Goal: Task Accomplishment & Management: Use online tool/utility

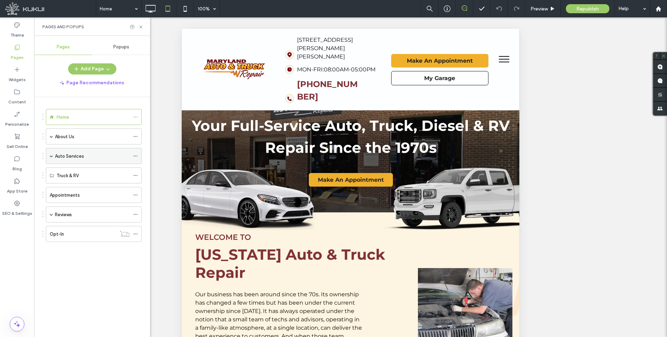
click at [49, 155] on div "Auto Services" at bounding box center [94, 156] width 96 height 16
click at [51, 156] on span at bounding box center [51, 155] width 3 height 3
click at [84, 170] on label "Services Dynamic" at bounding box center [80, 172] width 37 height 12
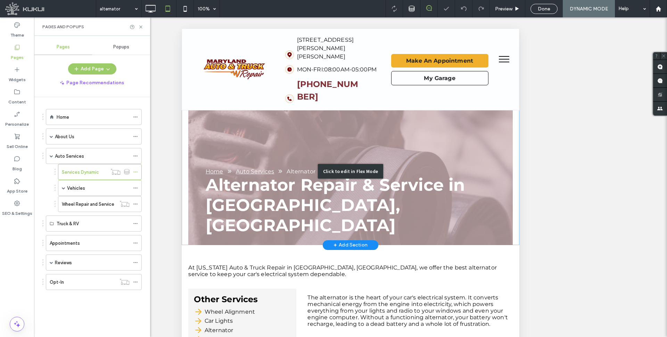
drag, startPoint x: 183, startPoint y: 141, endPoint x: 331, endPoint y: 153, distance: 148.2
click at [183, 141] on div "Click to edit in Flex Mode" at bounding box center [351, 171] width 338 height 147
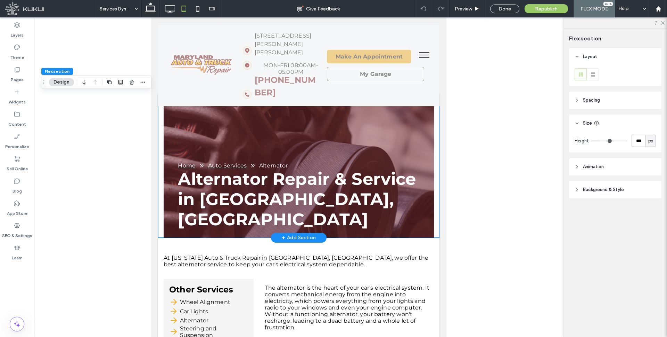
click at [436, 149] on div "Alternator Repair & Service in [GEOGRAPHIC_DATA], [GEOGRAPHIC_DATA] Home Auto S…" at bounding box center [299, 166] width 282 height 144
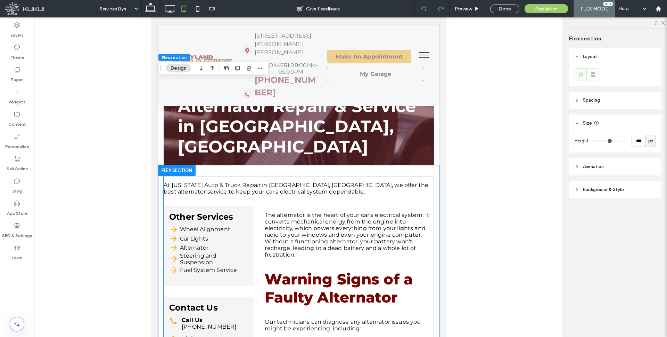
scroll to position [71, 0]
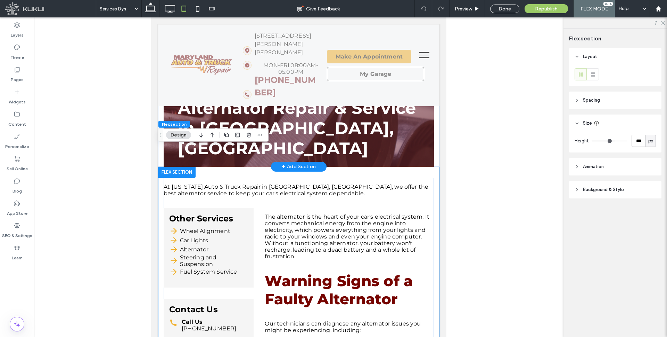
click at [437, 140] on div "Alternator Repair & Service in [GEOGRAPHIC_DATA], [GEOGRAPHIC_DATA] Home Auto S…" at bounding box center [299, 95] width 282 height 144
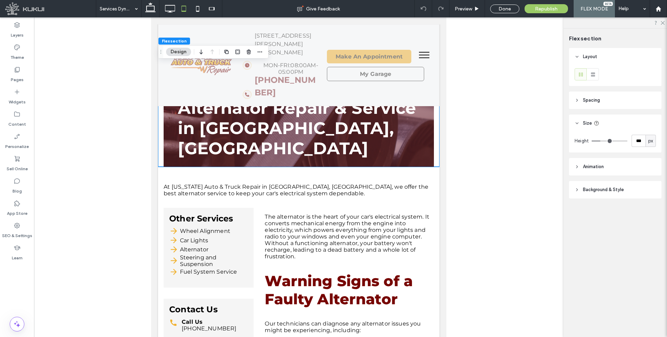
click at [580, 99] on header "Spacing" at bounding box center [615, 99] width 92 height 17
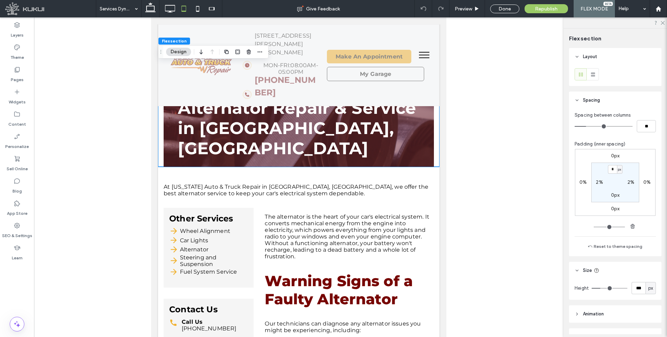
click at [599, 178] on section "* px 2% 0px 2%" at bounding box center [616, 182] width 48 height 40
click at [599, 181] on label "2%" at bounding box center [599, 182] width 7 height 6
type input "*"
click at [630, 180] on label "2%" at bounding box center [631, 182] width 7 height 6
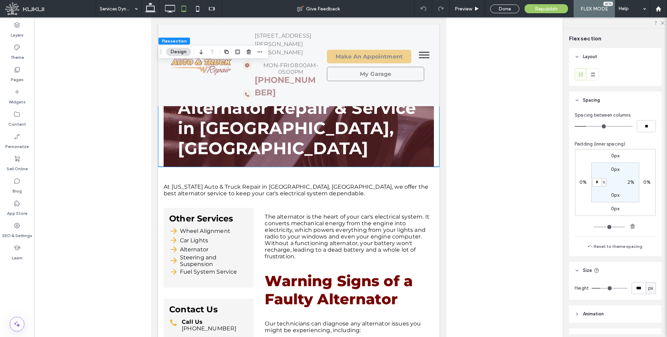
type input "*"
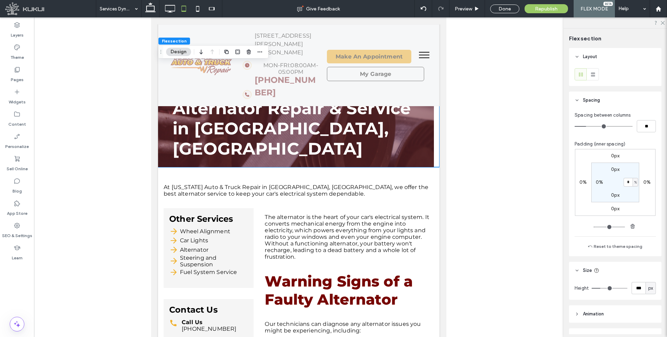
type input "*"
click at [612, 182] on section "0px * % 0px 0%" at bounding box center [616, 182] width 48 height 40
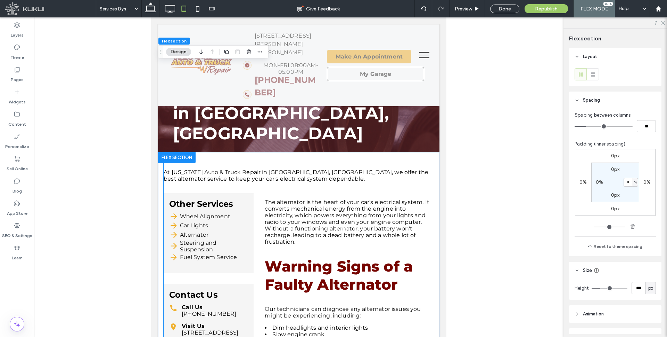
scroll to position [87, 0]
click at [262, 171] on div "At [US_STATE] Auto & Truck Repair in [GEOGRAPHIC_DATA], [GEOGRAPHIC_DATA], we o…" at bounding box center [299, 342] width 270 height 358
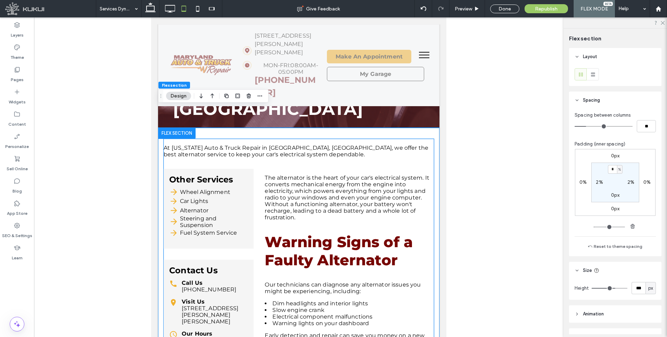
scroll to position [111, 0]
click at [583, 182] on label "0%" at bounding box center [583, 182] width 7 height 6
type input "*"
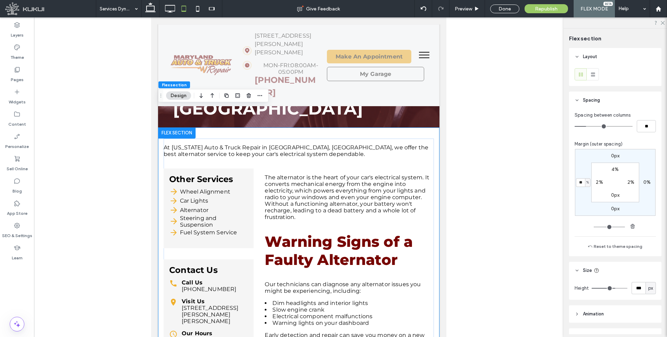
type input "**"
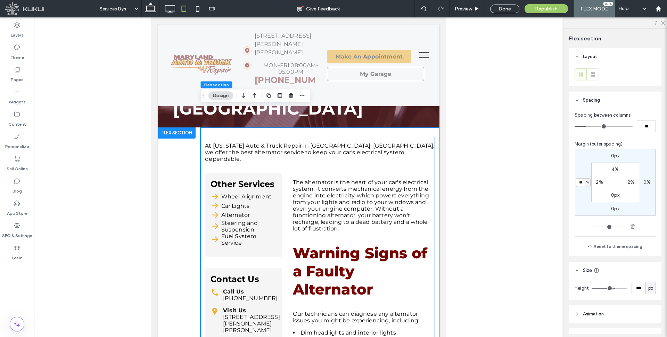
type input "*"
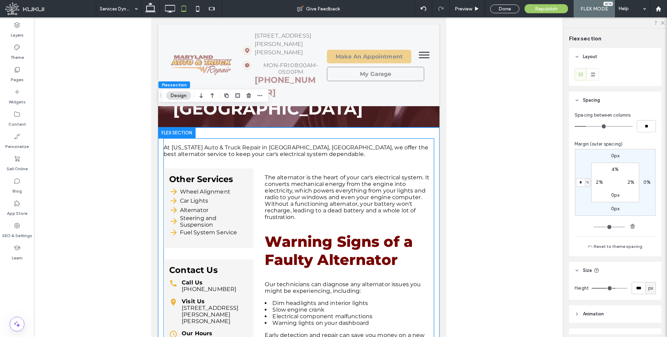
click at [328, 175] on p "The alternator is the heart of your car's electrical system. It converts mechan…" at bounding box center [349, 197] width 169 height 46
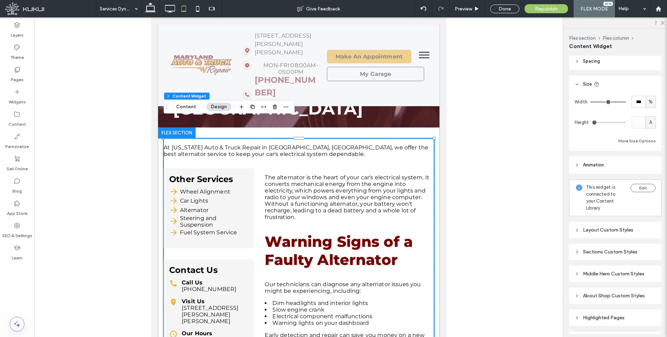
scroll to position [0, 0]
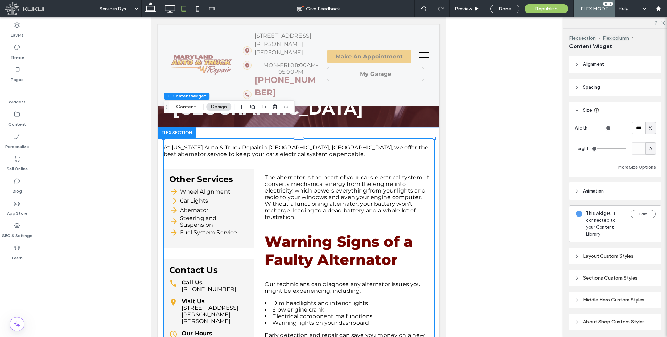
click at [577, 83] on header "Spacing" at bounding box center [615, 87] width 92 height 17
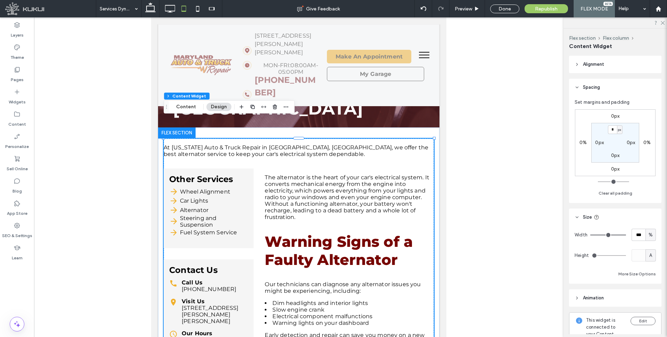
click at [596, 142] on label "0px" at bounding box center [600, 142] width 9 height 6
type input "**"
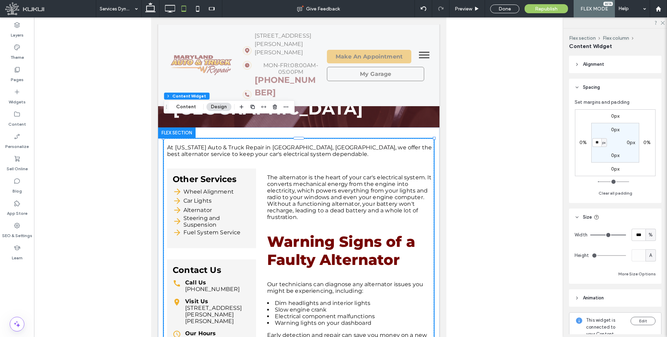
click at [631, 142] on label "0px" at bounding box center [631, 142] width 9 height 6
type input "*"
type input "**"
click at [15, 75] on label "Pages" at bounding box center [17, 78] width 13 height 10
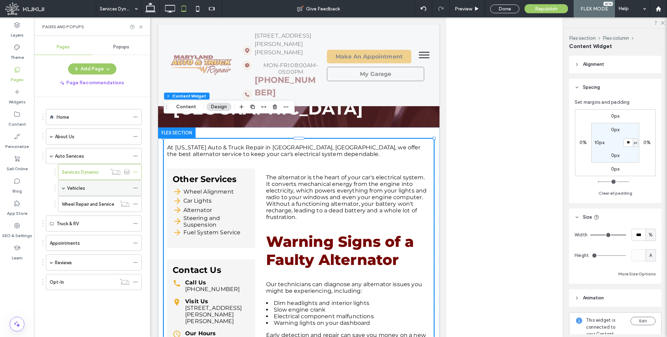
click at [64, 187] on span at bounding box center [63, 187] width 3 height 3
click at [88, 202] on label "Vehicles Dynamic" at bounding box center [92, 204] width 37 height 12
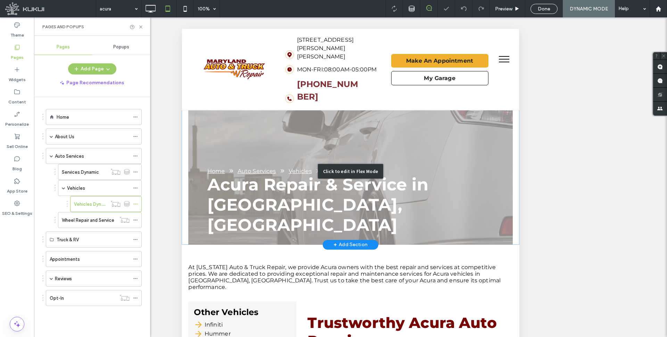
click at [183, 126] on div "Click to edit in Flex Mode" at bounding box center [351, 171] width 338 height 147
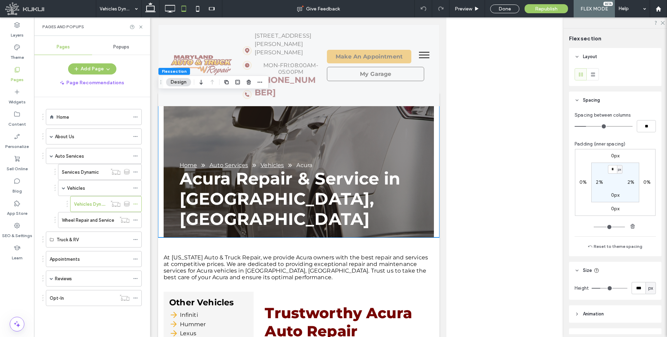
click at [598, 183] on label "2%" at bounding box center [599, 182] width 7 height 6
type input "*"
click at [631, 182] on label "2%" at bounding box center [631, 182] width 7 height 6
type input "*"
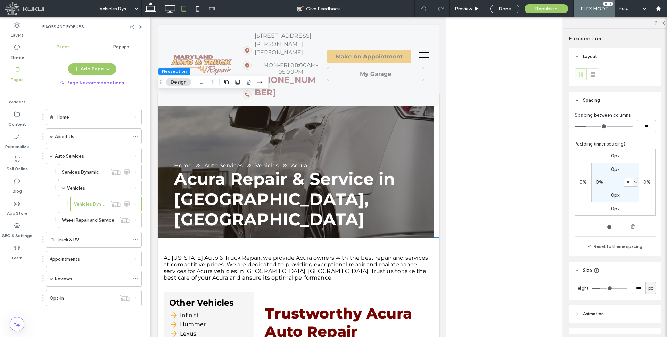
type input "*"
click at [618, 182] on section "0px * % 0px 0%" at bounding box center [616, 182] width 48 height 40
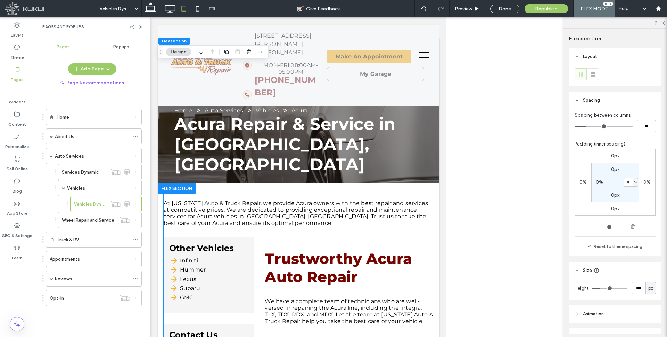
click at [278, 249] on h2 "Trustworthy Acura Auto Repair" at bounding box center [349, 267] width 169 height 36
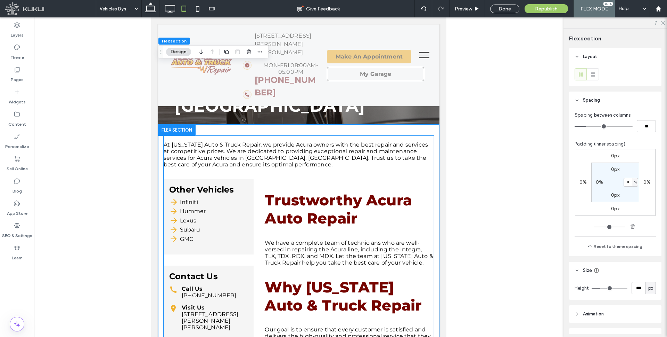
scroll to position [200, 0]
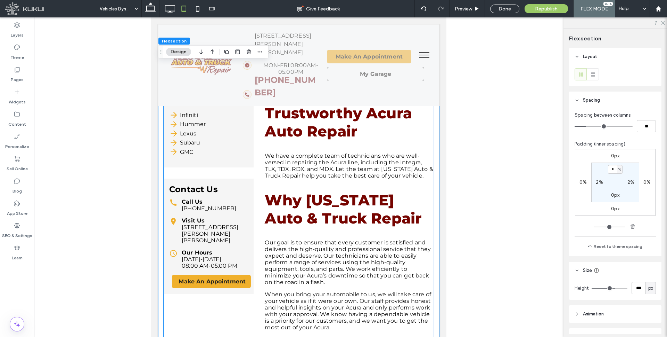
click at [268, 213] on div "Trustworthy Acura Auto Repair We have a complete team of technicians who are we…" at bounding box center [349, 264] width 169 height 344
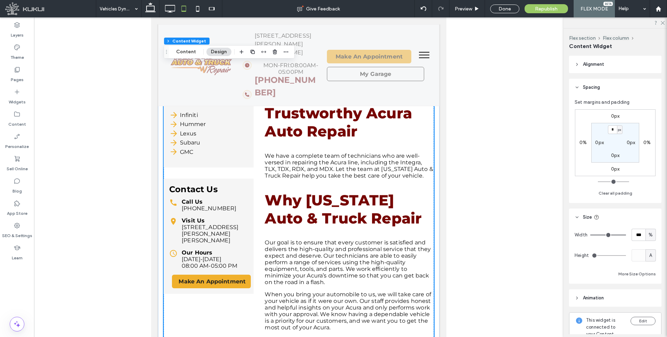
click at [599, 143] on label "0px" at bounding box center [600, 142] width 9 height 6
type input "**"
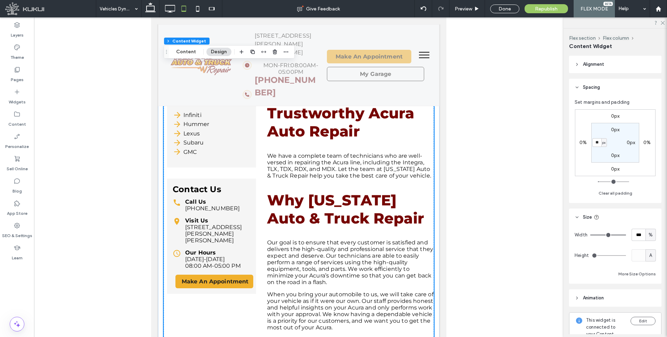
click at [630, 142] on label "0px" at bounding box center [631, 142] width 9 height 6
type input "*"
type input "**"
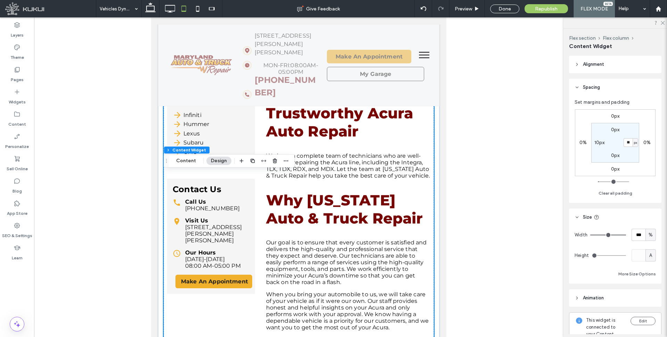
scroll to position [0, 0]
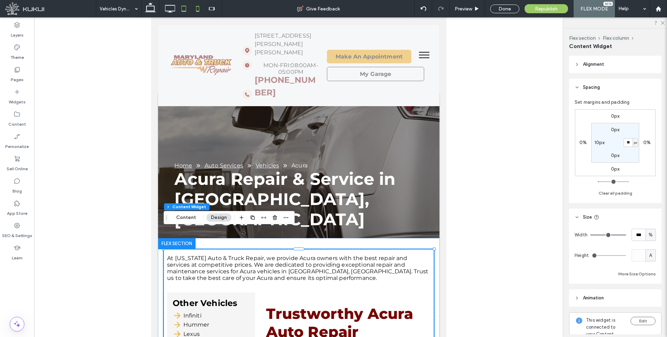
click at [195, 7] on icon at bounding box center [198, 9] width 14 height 14
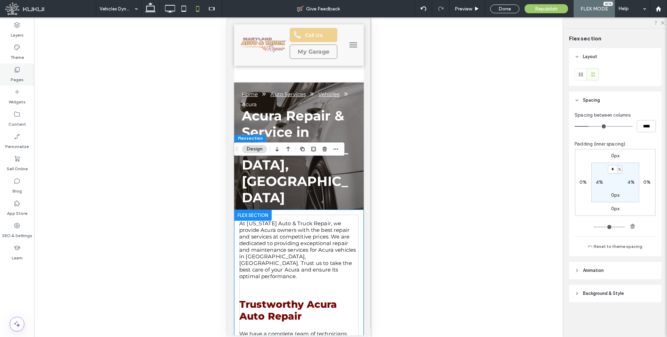
click at [18, 71] on icon at bounding box center [17, 69] width 7 height 7
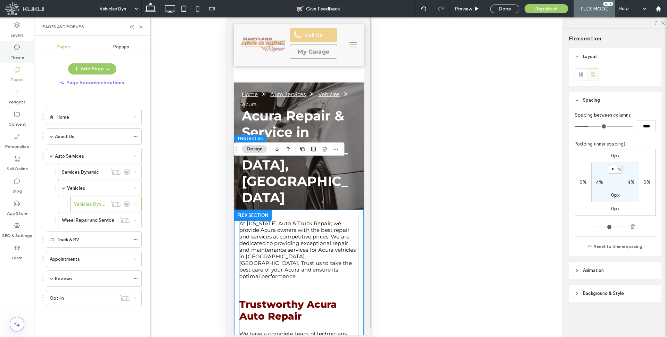
click at [15, 48] on icon at bounding box center [17, 47] width 7 height 7
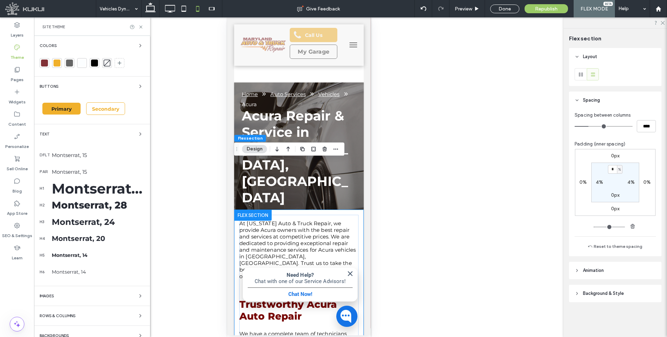
click at [92, 188] on div "Montserrat, 40" at bounding box center [98, 188] width 93 height 17
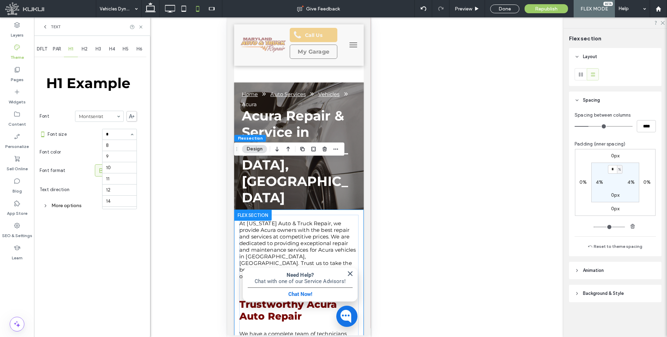
type input "**"
click at [97, 141] on section "Font size 38" at bounding box center [92, 134] width 89 height 18
click at [507, 9] on div "Done" at bounding box center [505, 9] width 29 height 9
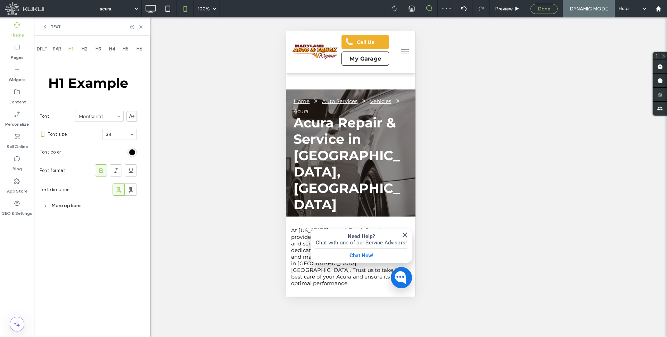
click at [538, 9] on span "Done" at bounding box center [544, 9] width 13 height 6
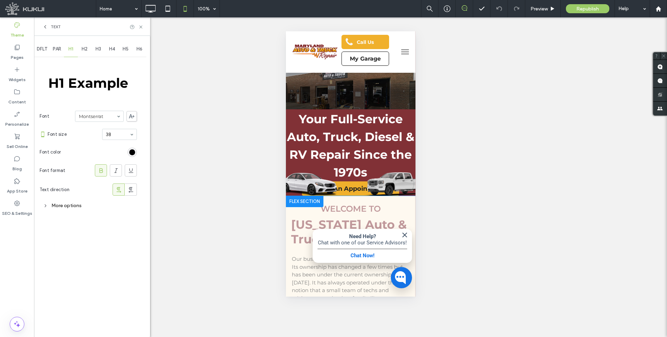
click at [404, 234] on img "button" at bounding box center [404, 234] width 8 height 8
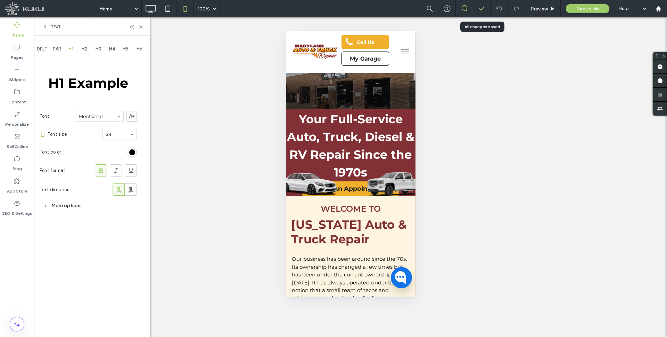
click at [482, 9] on icon at bounding box center [482, 8] width 7 height 7
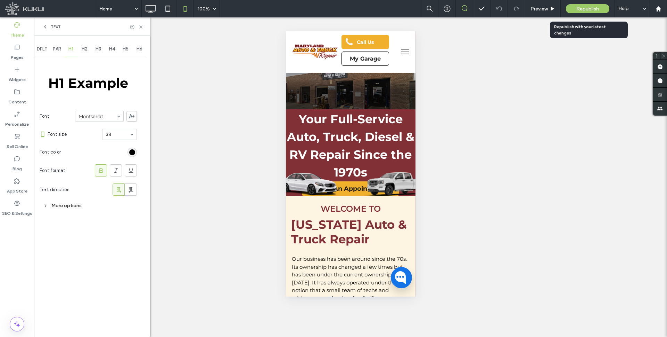
click at [577, 10] on span "Republish" at bounding box center [588, 9] width 23 height 6
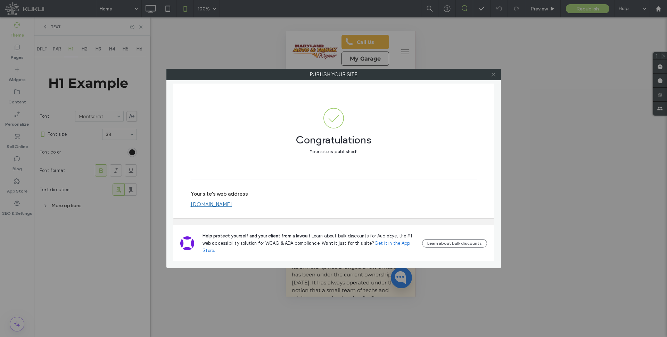
click at [494, 74] on icon at bounding box center [493, 74] width 5 height 5
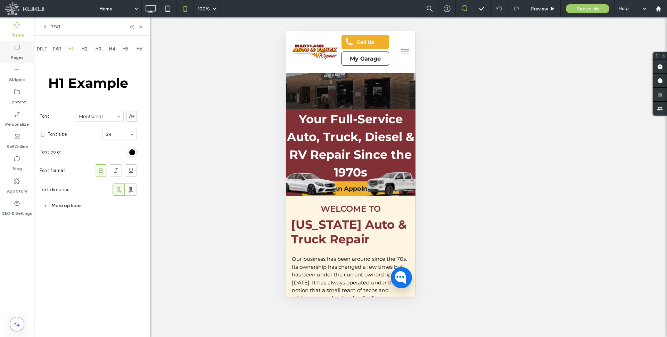
click at [16, 48] on use at bounding box center [17, 47] width 5 height 5
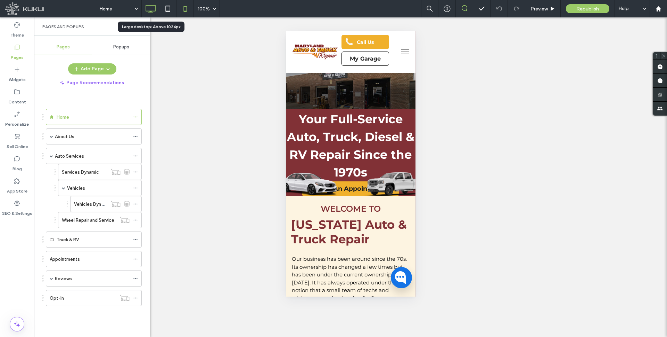
click at [151, 8] on icon at bounding box center [151, 9] width 14 height 14
